Goal: Find specific page/section: Find specific page/section

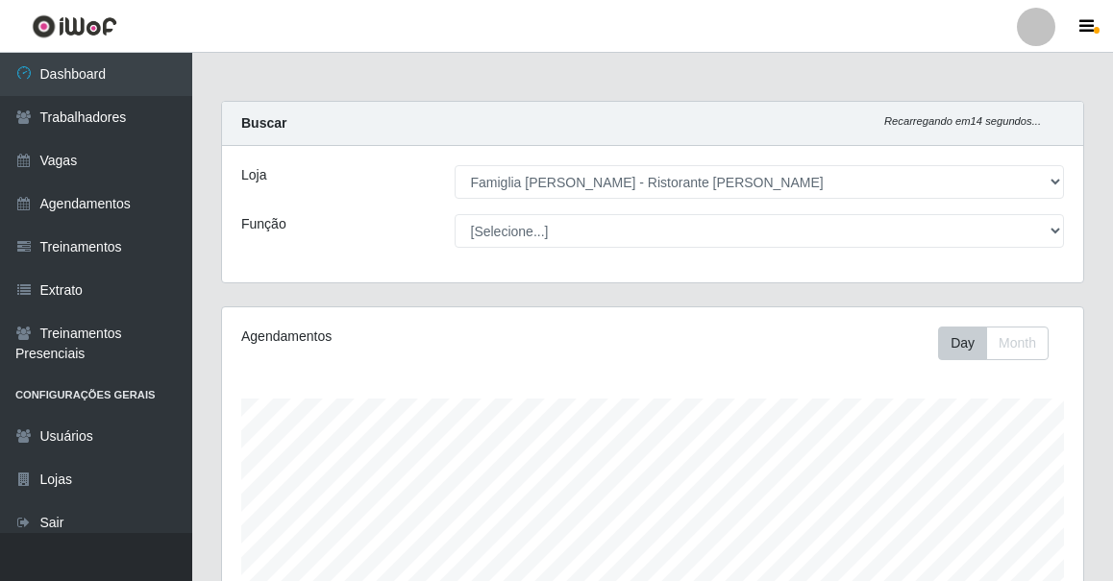
select select "267"
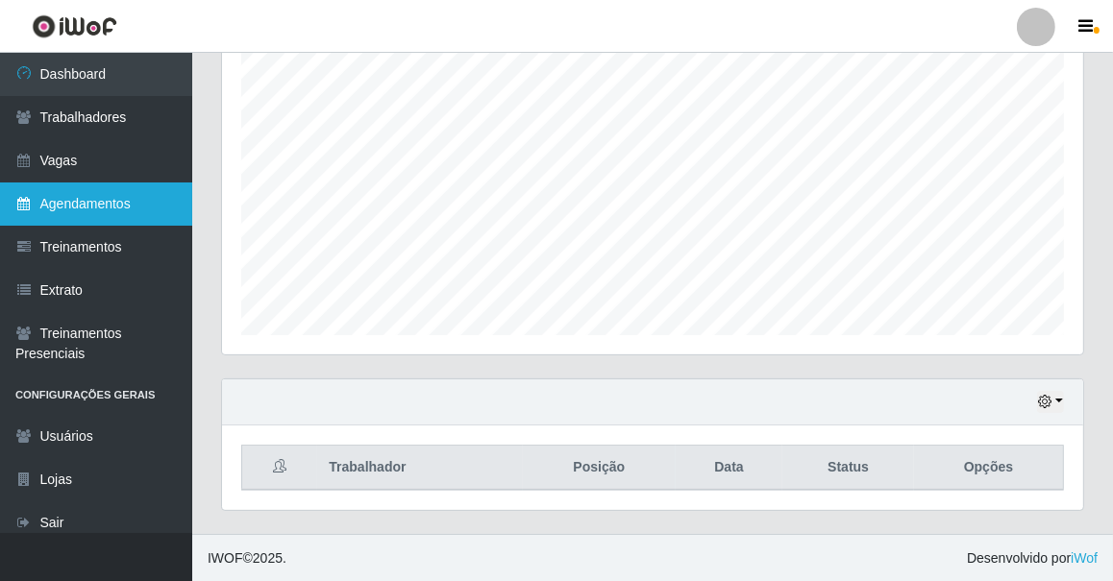
scroll to position [399, 861]
click at [89, 222] on link "Agendamentos" at bounding box center [96, 204] width 192 height 43
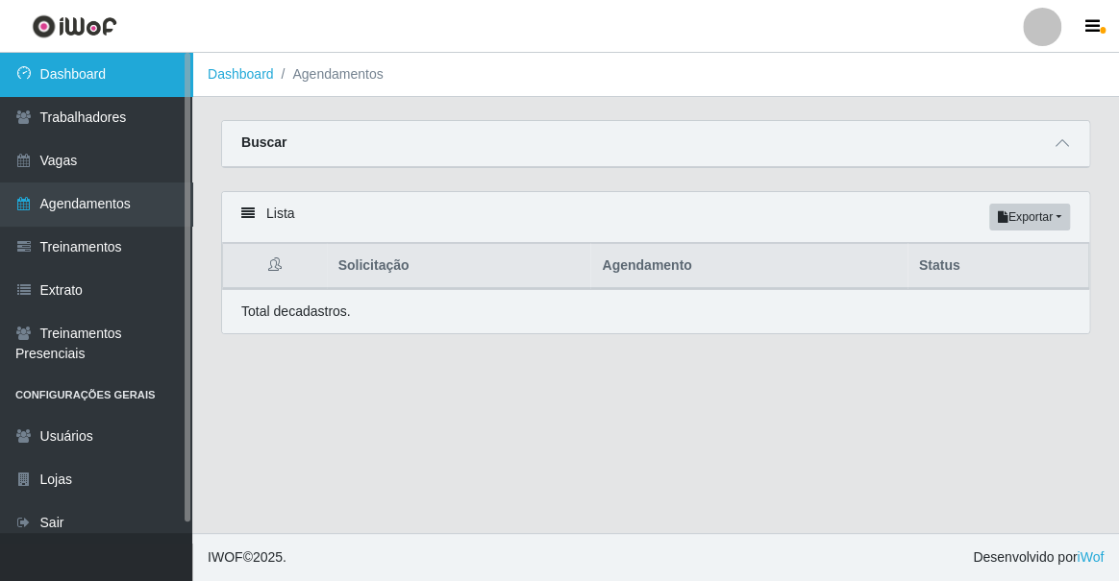
click at [95, 82] on link "Dashboard" at bounding box center [96, 74] width 192 height 43
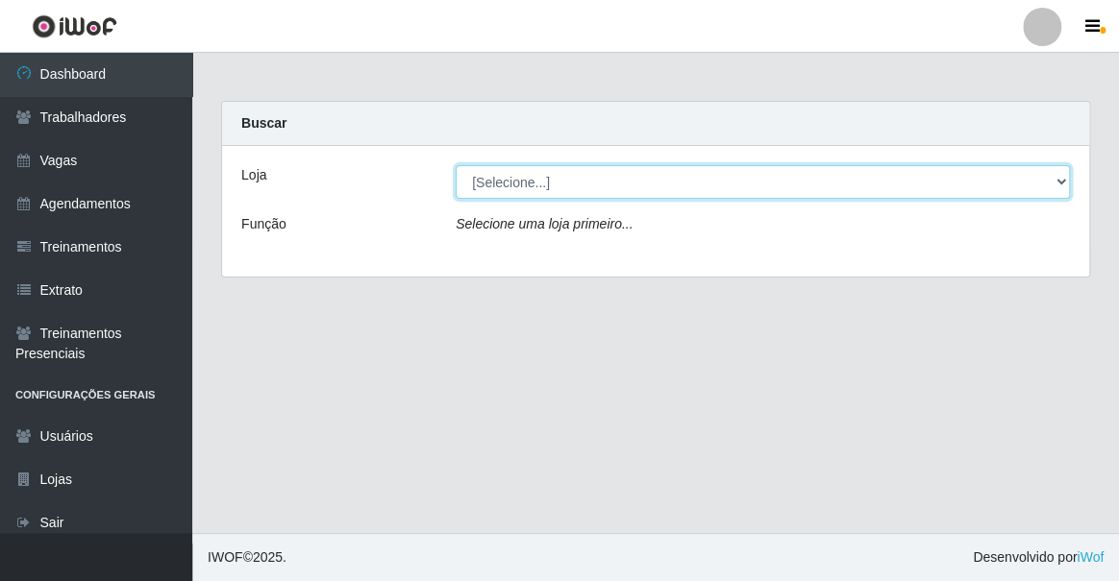
click at [476, 191] on select "[Selecione...] Famiglia [PERSON_NAME] - Ristorante [PERSON_NAME]" at bounding box center [763, 182] width 614 height 34
select select "267"
click at [456, 165] on select "[Selecione...] Famiglia [PERSON_NAME] - Ristorante [PERSON_NAME]" at bounding box center [763, 182] width 614 height 34
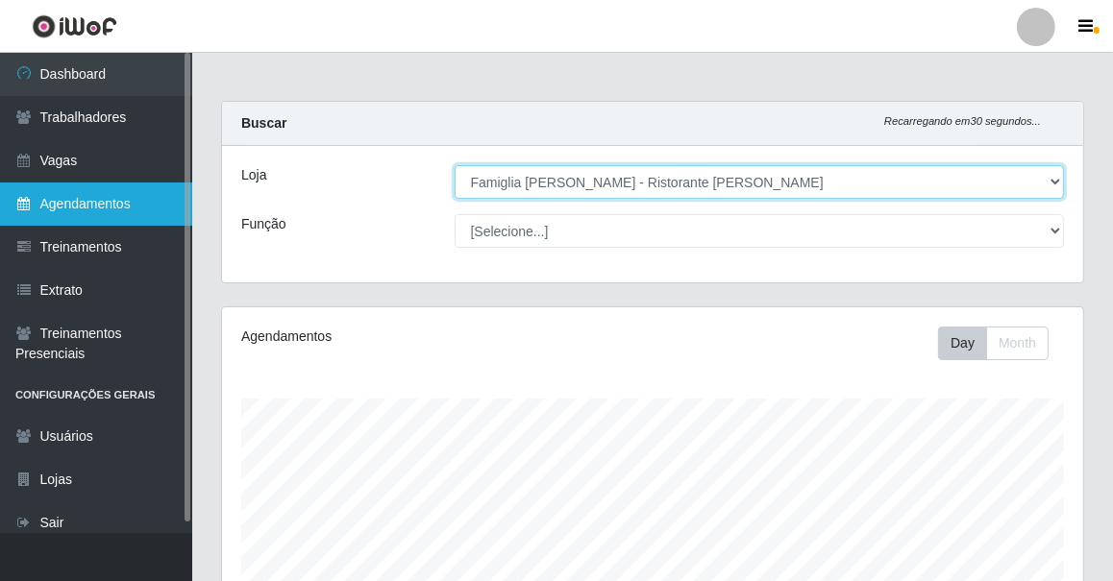
scroll to position [399, 861]
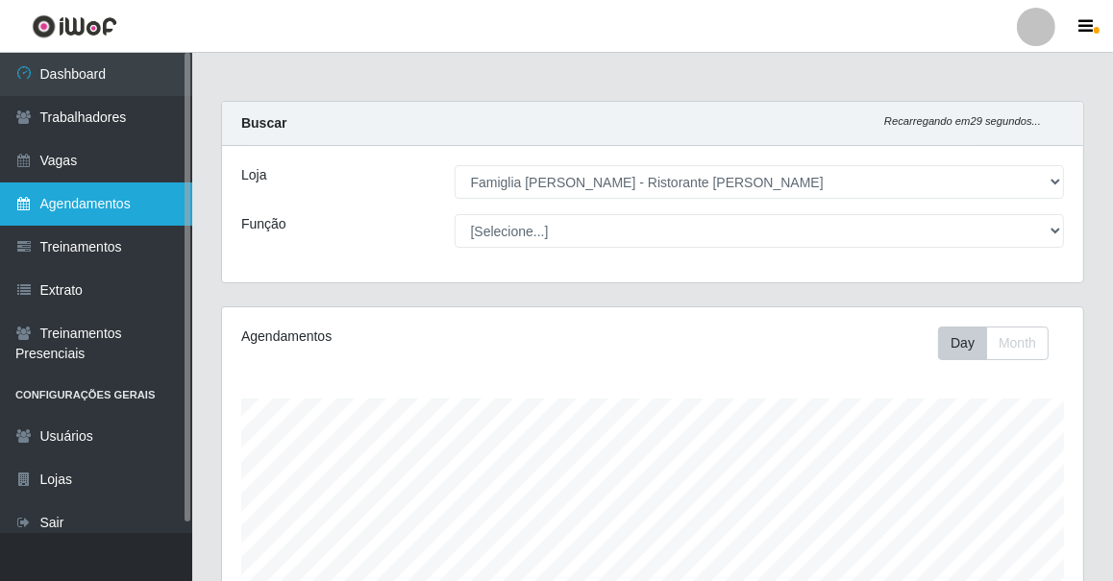
click at [147, 192] on link "Agendamentos" at bounding box center [96, 204] width 192 height 43
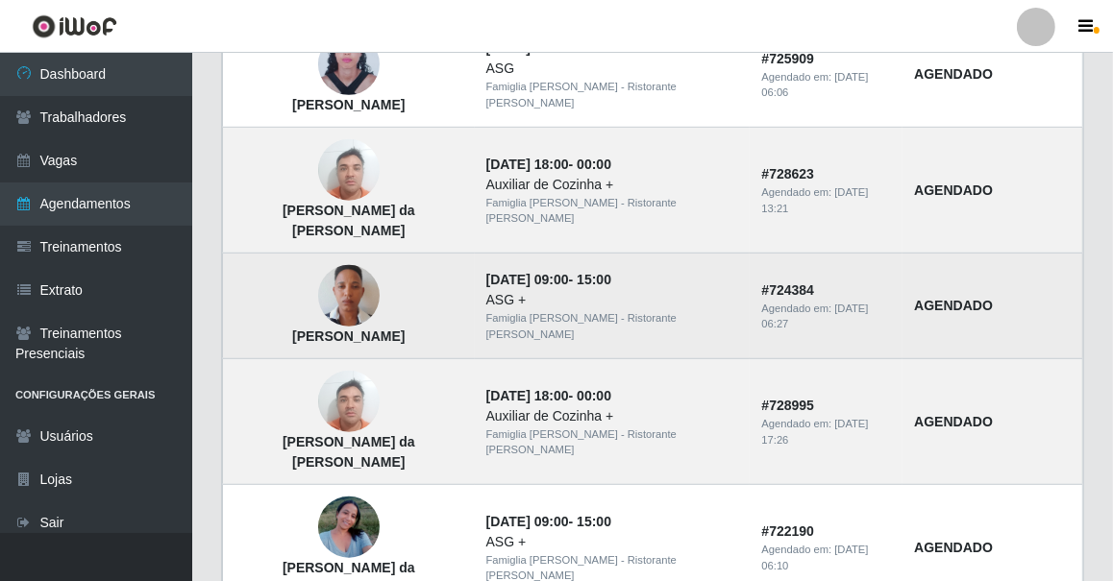
scroll to position [1422, 0]
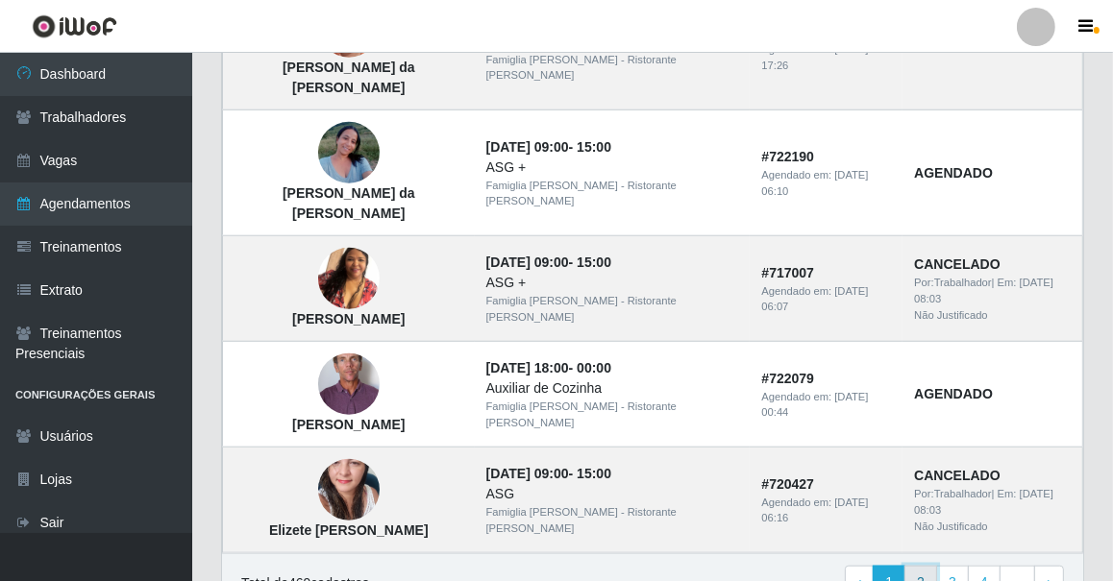
click at [933, 566] on link "2" at bounding box center [920, 583] width 33 height 35
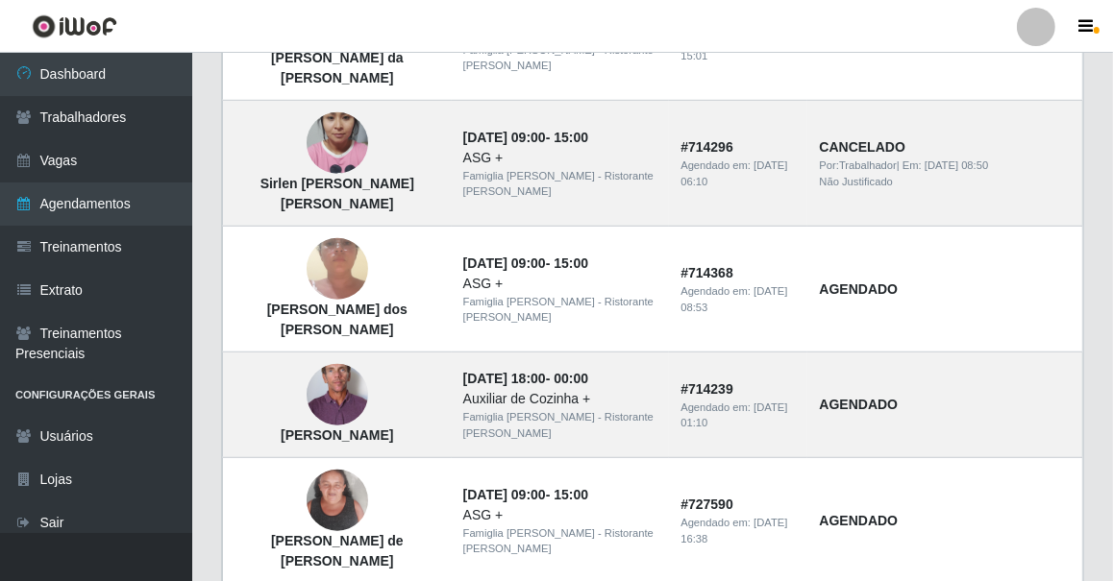
scroll to position [1443, 0]
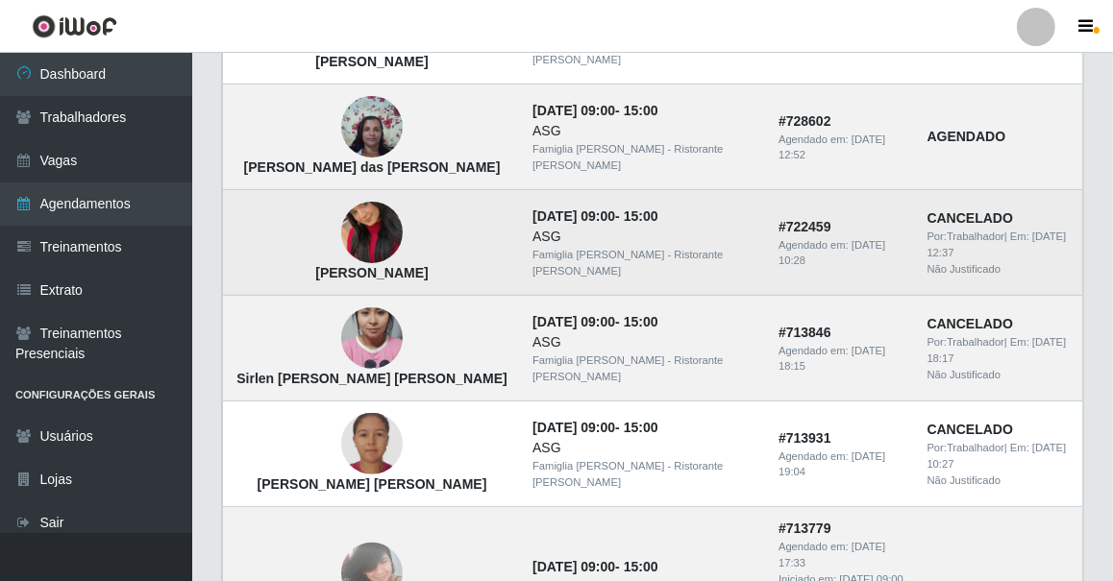
scroll to position [349, 0]
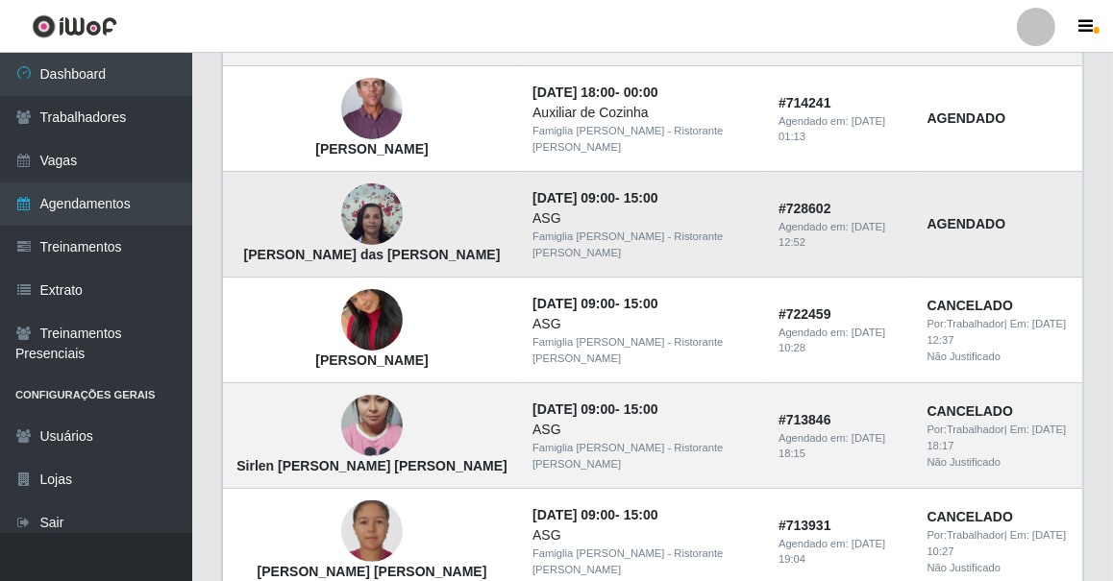
click at [353, 203] on img at bounding box center [372, 215] width 62 height 82
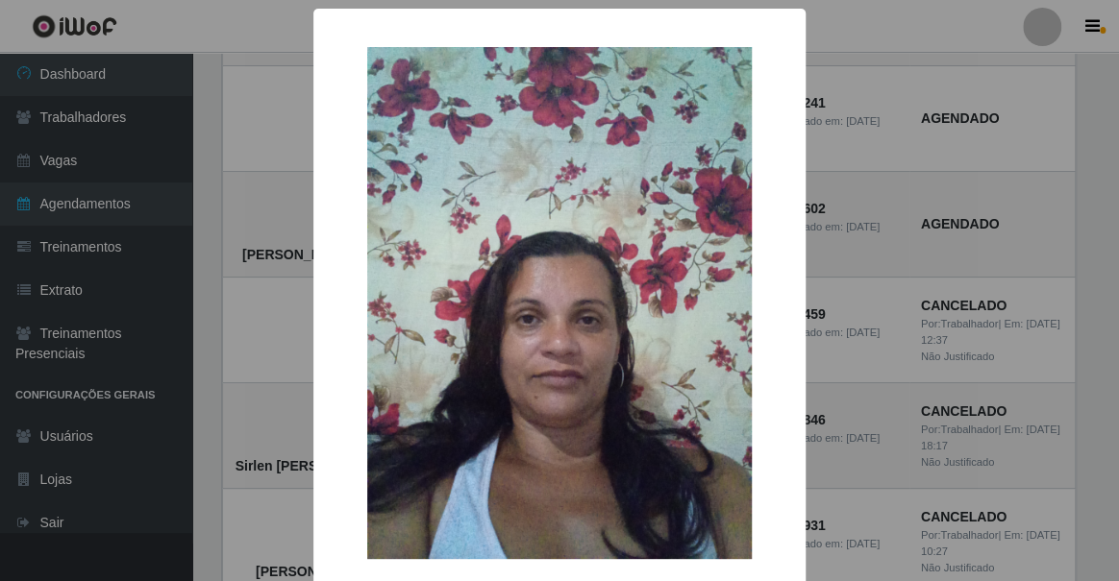
click at [263, 216] on div "× Luciana Pereira das Neves Silva OK Cancel" at bounding box center [559, 290] width 1119 height 581
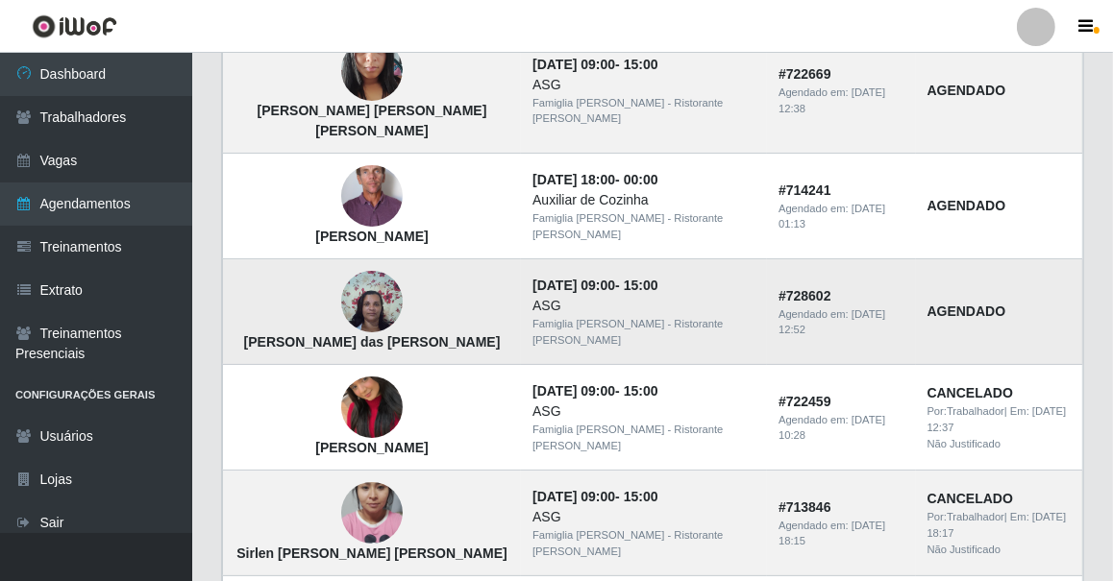
scroll to position [174, 0]
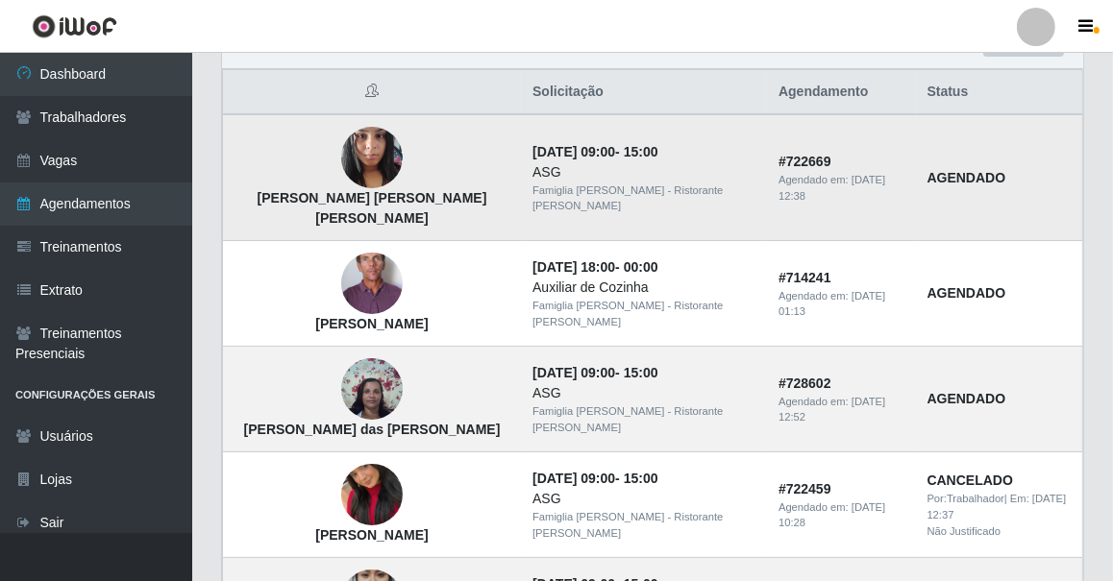
click at [347, 157] on img at bounding box center [372, 158] width 62 height 82
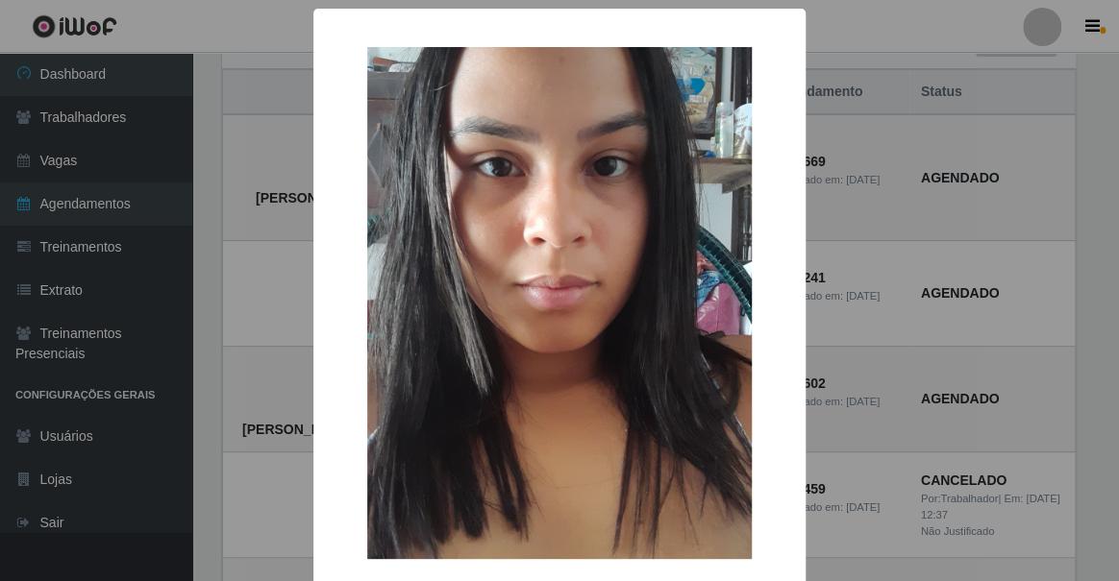
click at [315, 156] on div "× Polyana Jordão Lopes da Silva OK Cancel" at bounding box center [559, 351] width 492 height 684
click at [212, 96] on div "× Polyana Jordão Lopes da Silva OK Cancel" at bounding box center [559, 290] width 1119 height 581
